Goal: Use online tool/utility: Utilize a website feature to perform a specific function

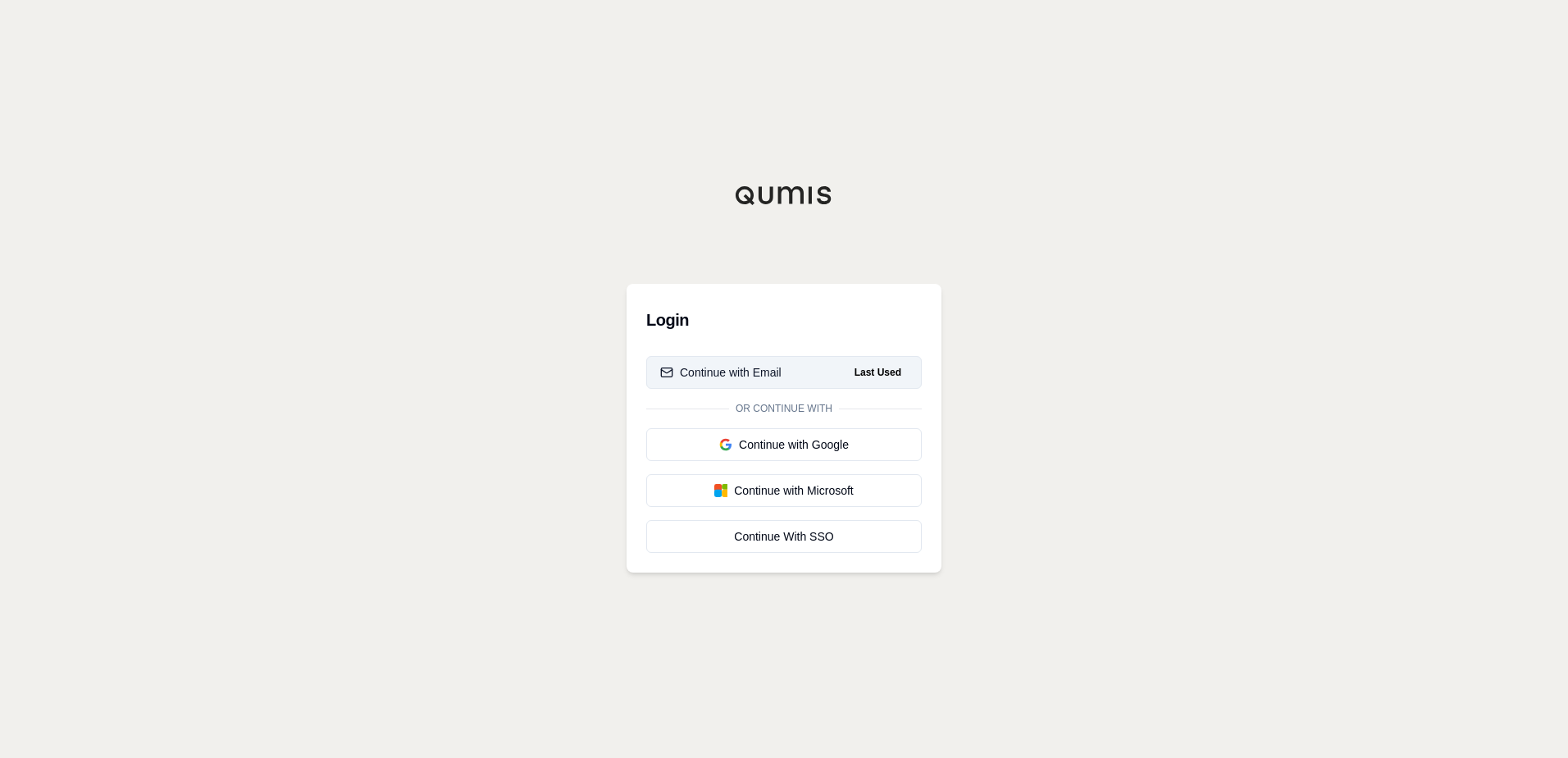
click at [725, 370] on div "Continue with Email" at bounding box center [721, 372] width 122 height 17
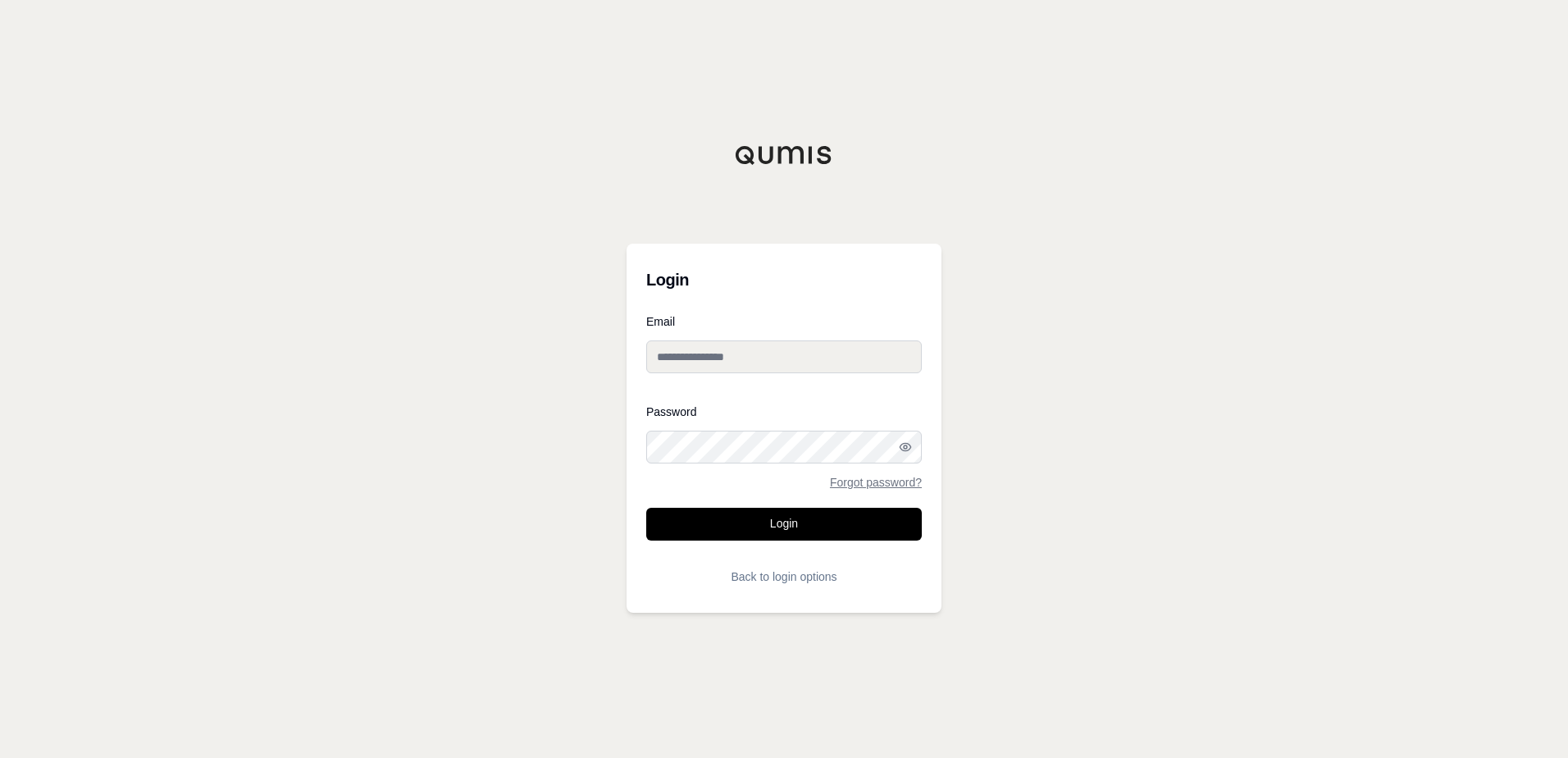
click at [725, 370] on input "Email" at bounding box center [784, 356] width 276 height 32
type input "**********"
click at [750, 529] on button "Login" at bounding box center [784, 524] width 276 height 32
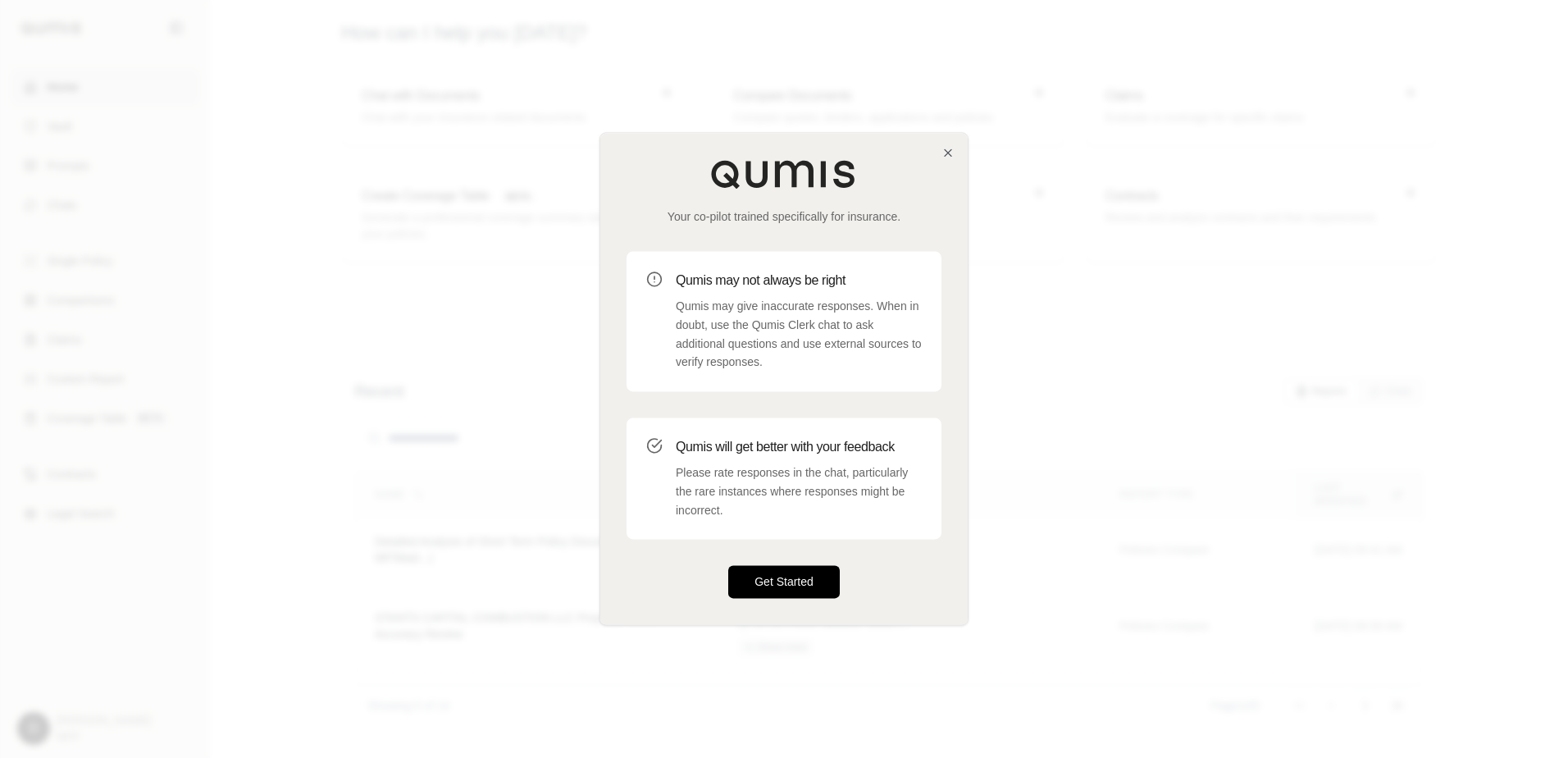
click at [788, 579] on button "Get Started" at bounding box center [784, 581] width 112 height 32
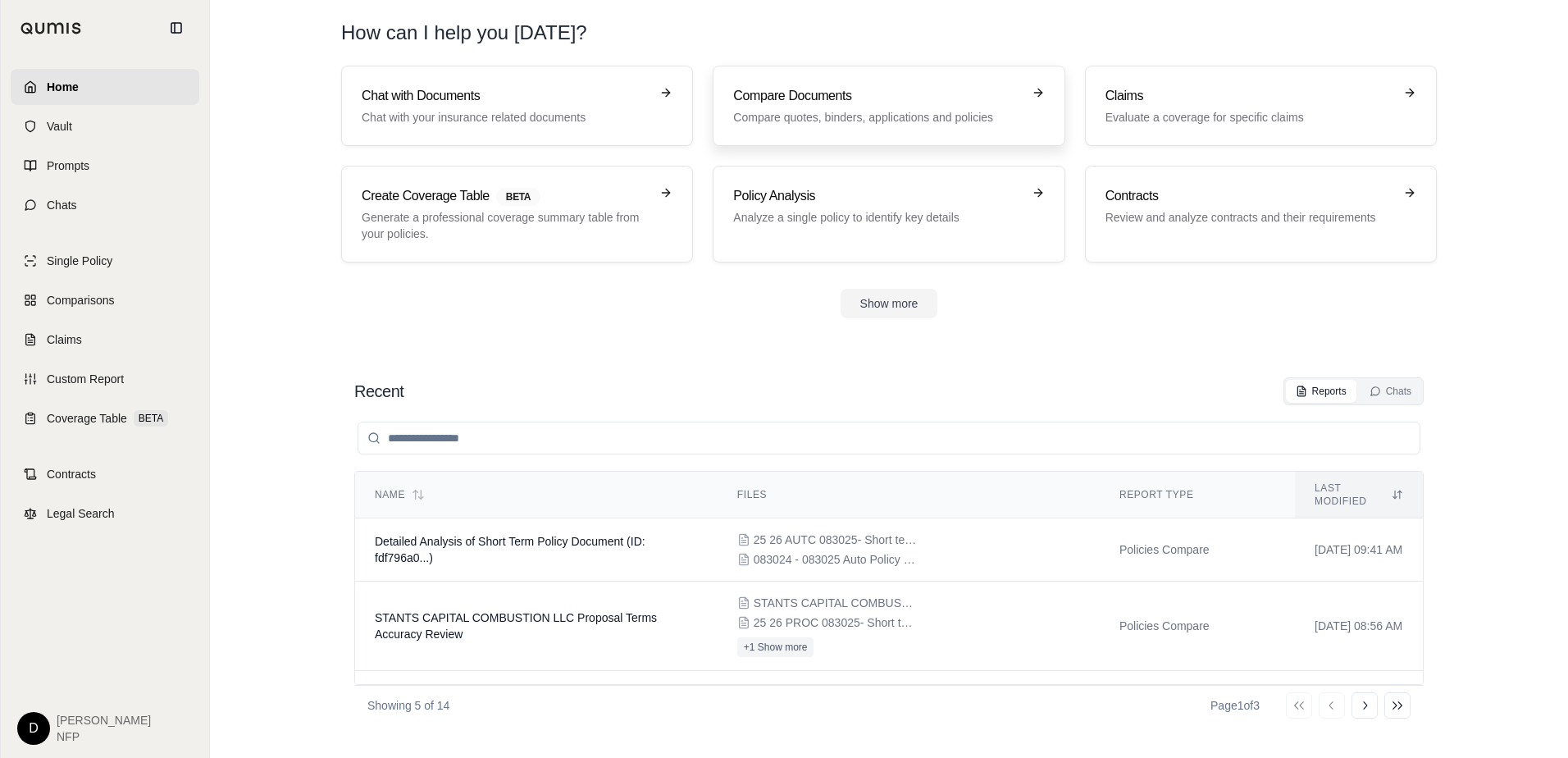
click at [905, 99] on h3 "Compare Documents" at bounding box center [878, 96] width 288 height 20
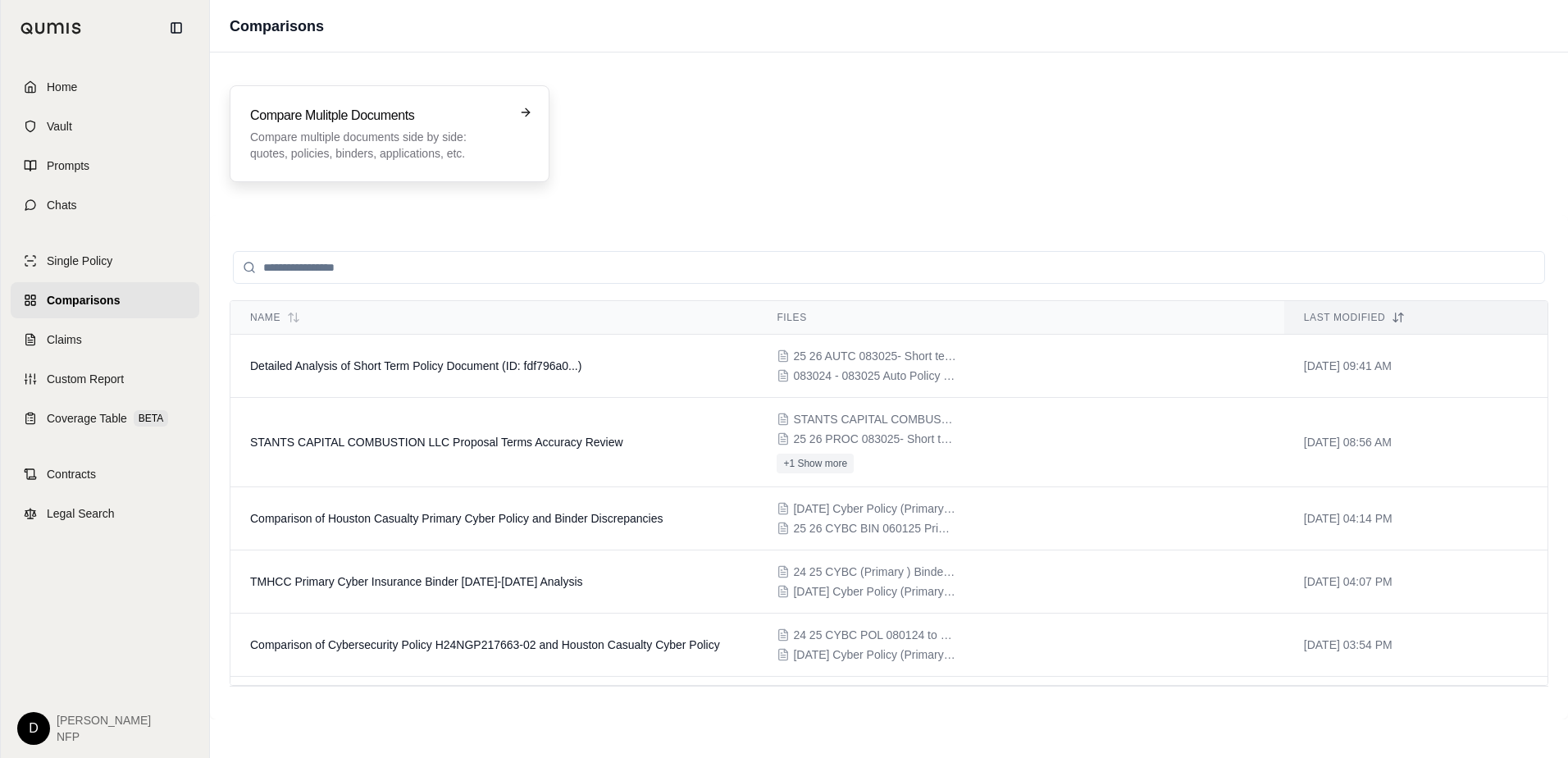
click at [523, 123] on div "Compare Mulitple Documents Compare multiple documents side by side: quotes, pol…" at bounding box center [389, 133] width 278 height 56
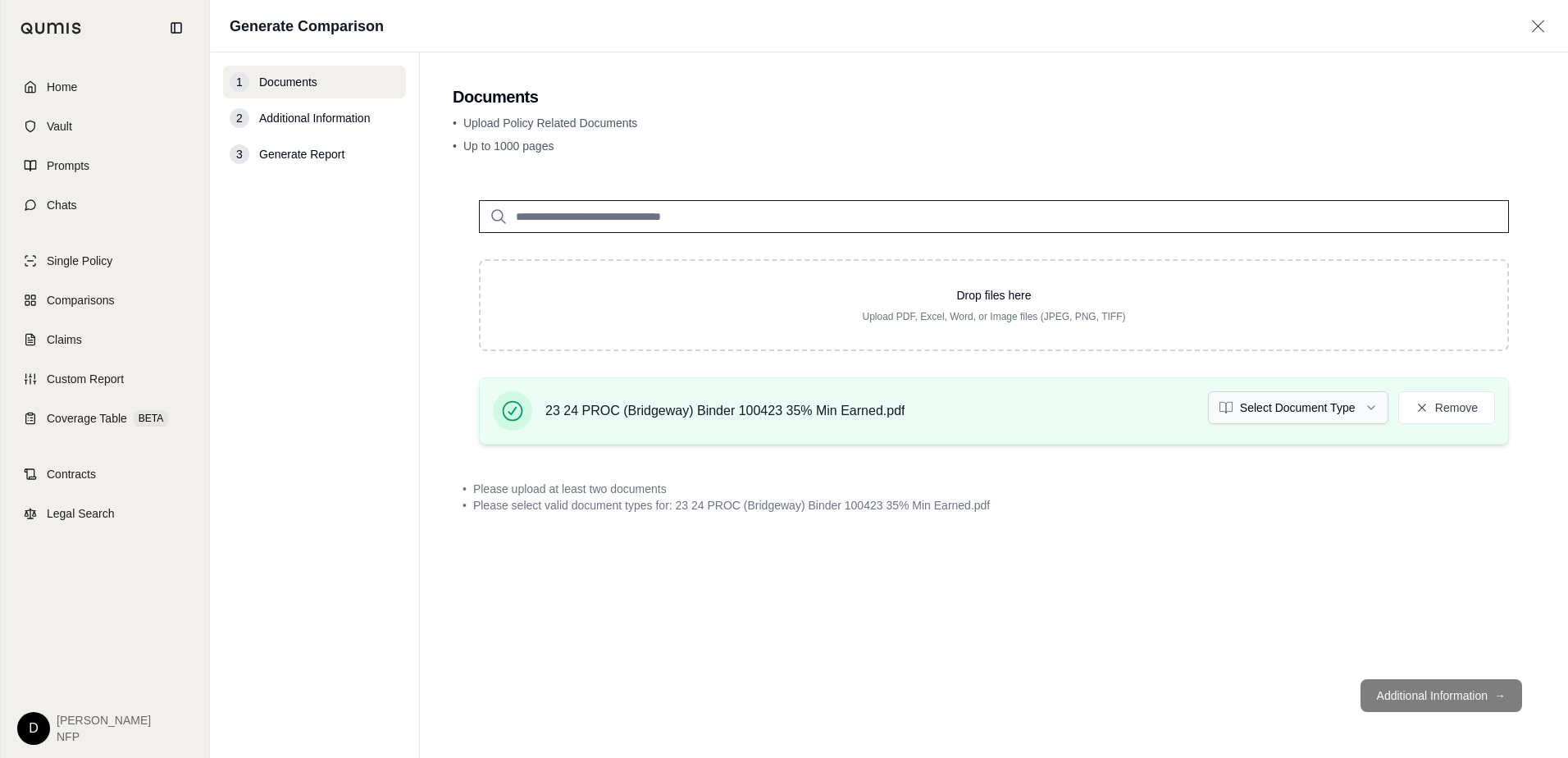
click at [1374, 407] on html "Home Vault Prompts Chats Single Policy Comparisons Claims Custom Report Coverag…" at bounding box center [784, 379] width 1568 height 758
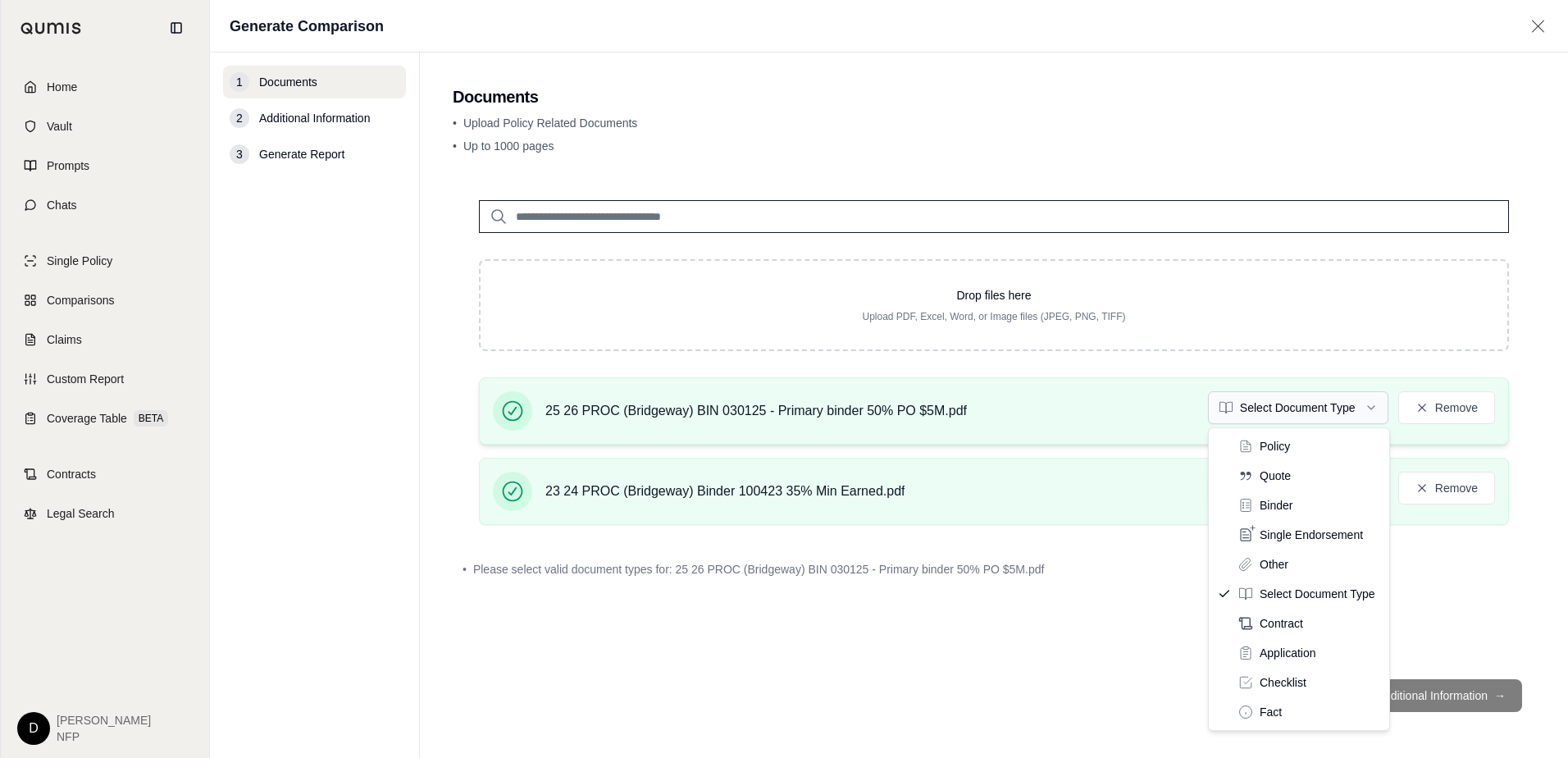
click at [1375, 411] on html "Home Vault Prompts Chats Single Policy Comparisons Claims Custom Report Coverag…" at bounding box center [784, 379] width 1568 height 758
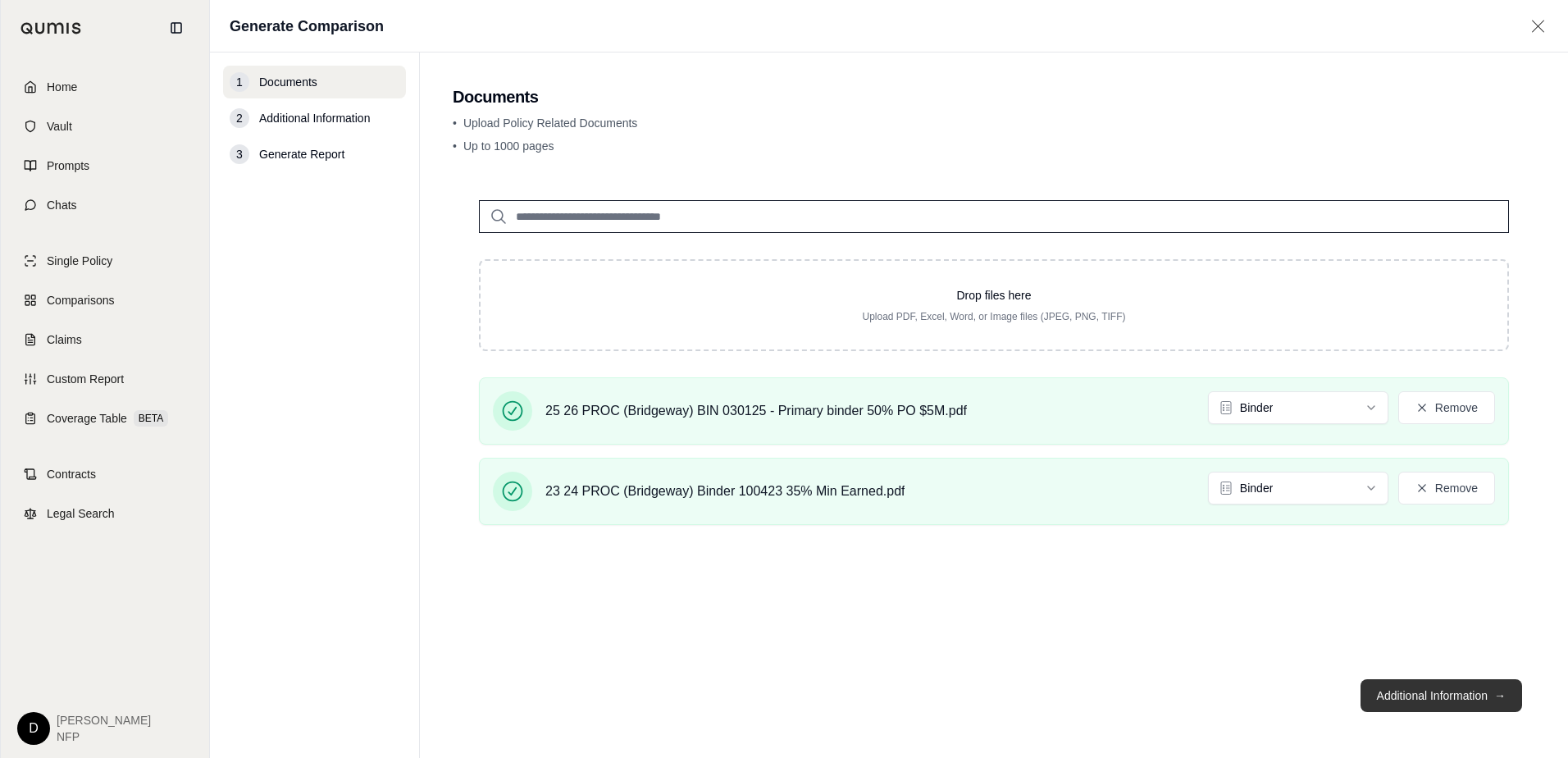
click at [1428, 697] on button "Additional Information →" at bounding box center [1441, 694] width 162 height 32
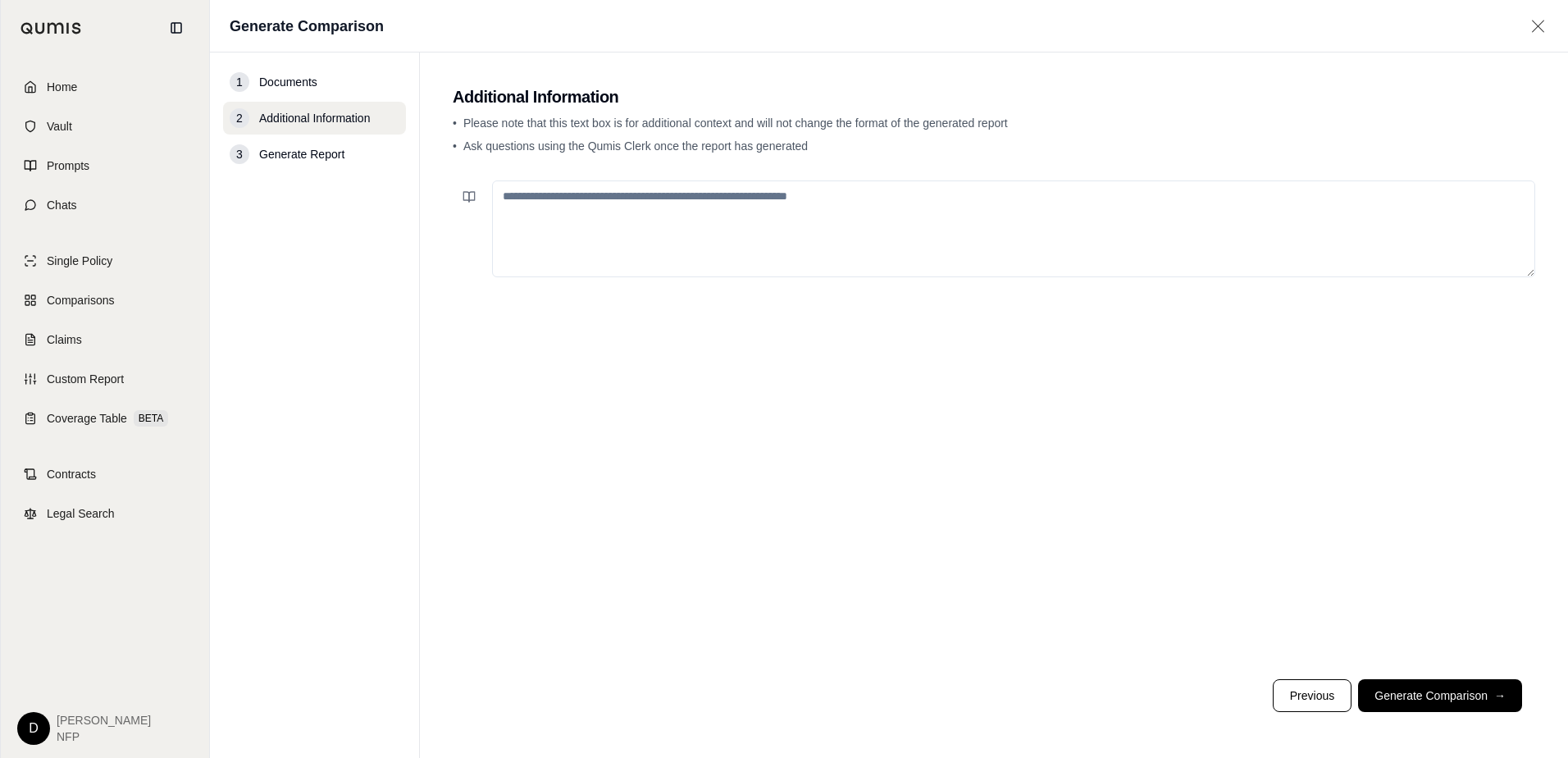
click at [667, 268] on textarea at bounding box center [1014, 228] width 1043 height 97
type textarea "**********"
click at [1424, 695] on button "Generate Comparison →" at bounding box center [1440, 694] width 164 height 32
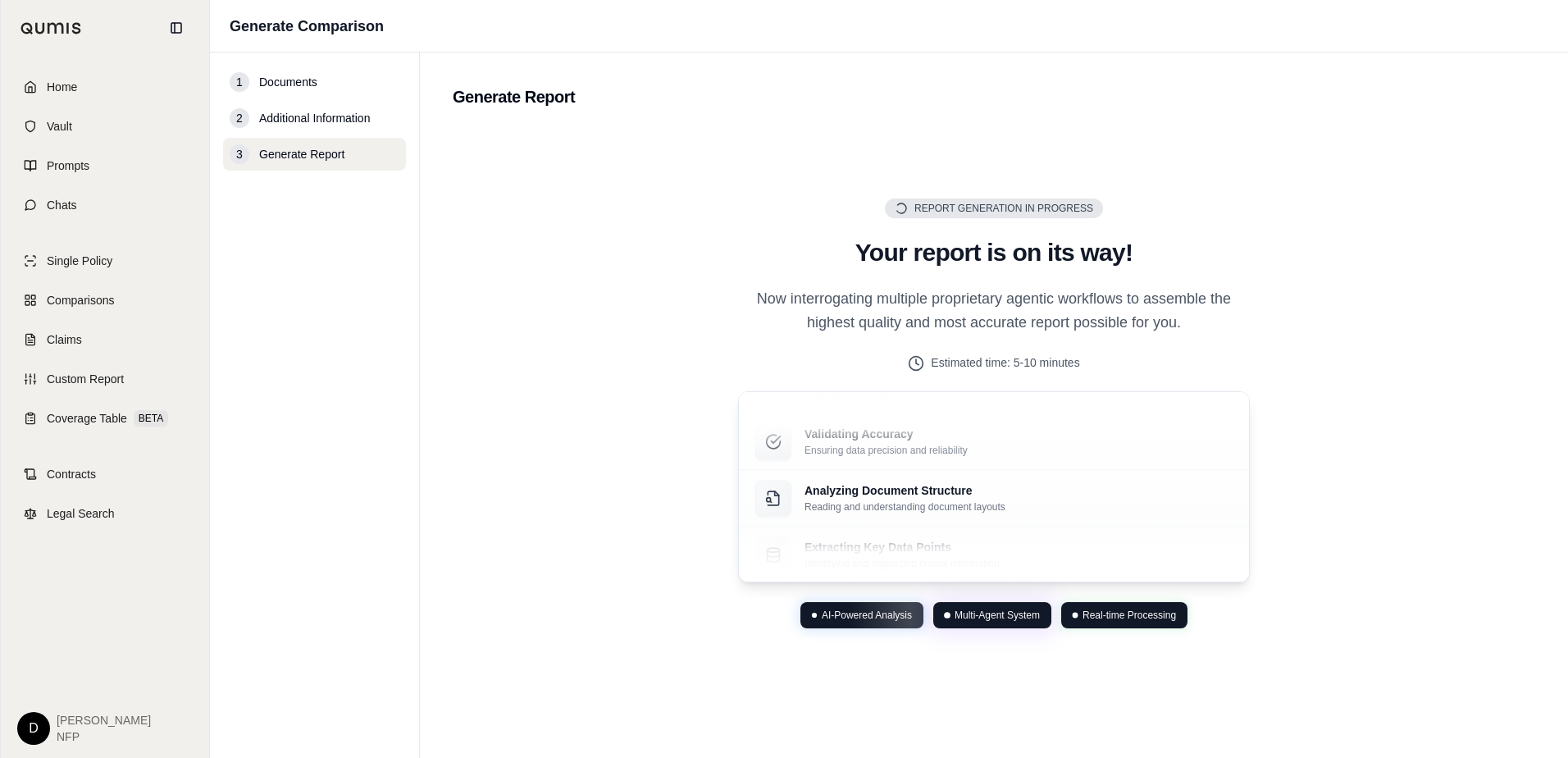
click at [688, 290] on div "Report Generation in Progress Generating Report Your report is on its way! Now …" at bounding box center [994, 413] width 1083 height 571
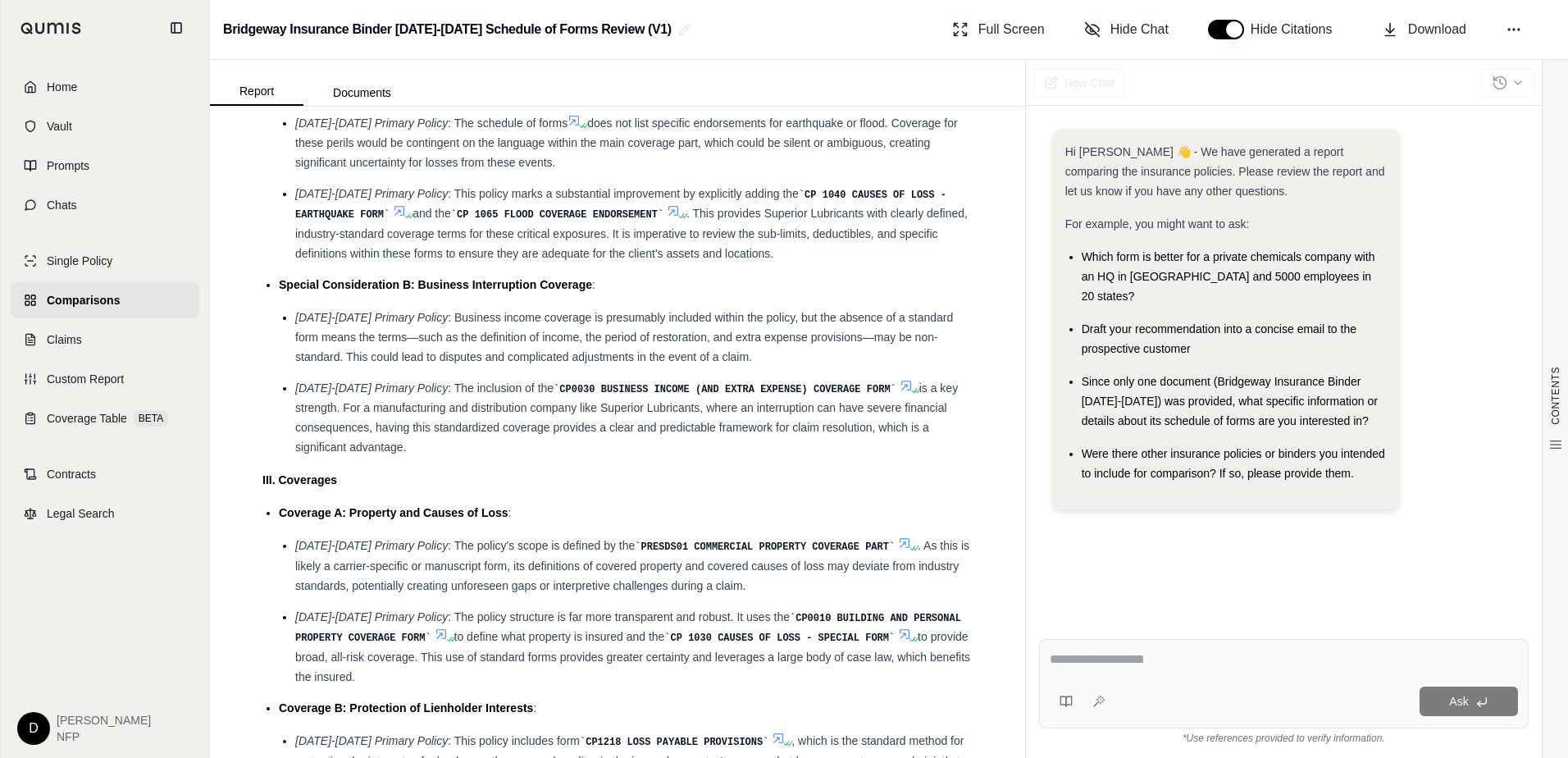
scroll to position [6560, 0]
